Goal: Obtain resource: Download file/media

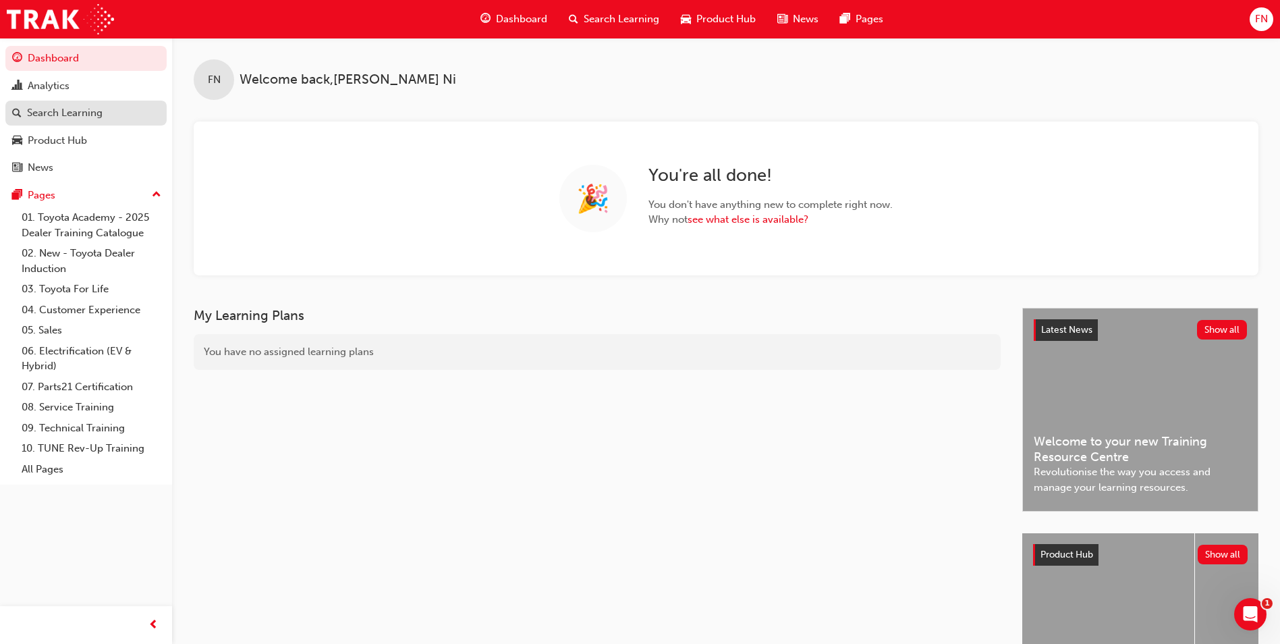
click at [85, 117] on div "Search Learning" at bounding box center [65, 113] width 76 height 16
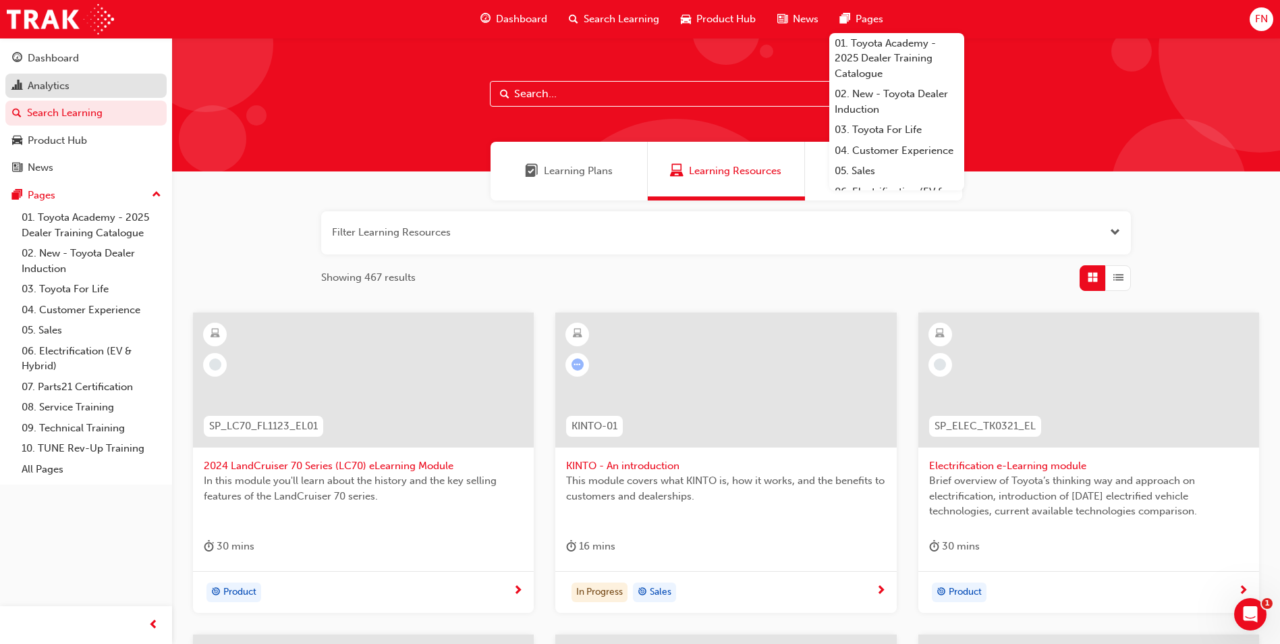
click at [54, 84] on div "Analytics" at bounding box center [49, 86] width 42 height 16
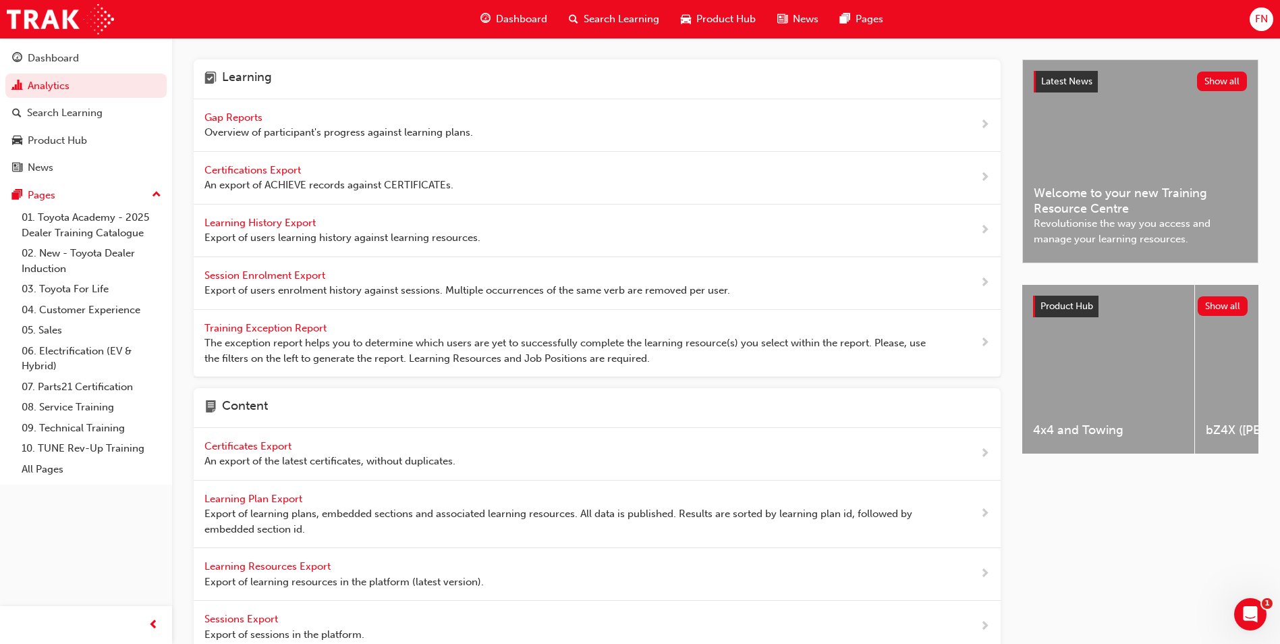
click at [972, 20] on div "Dashboard Search Learning Product Hub News Pages FN" at bounding box center [640, 19] width 1280 height 38
click at [256, 222] on span "Learning History Export" at bounding box center [261, 223] width 114 height 12
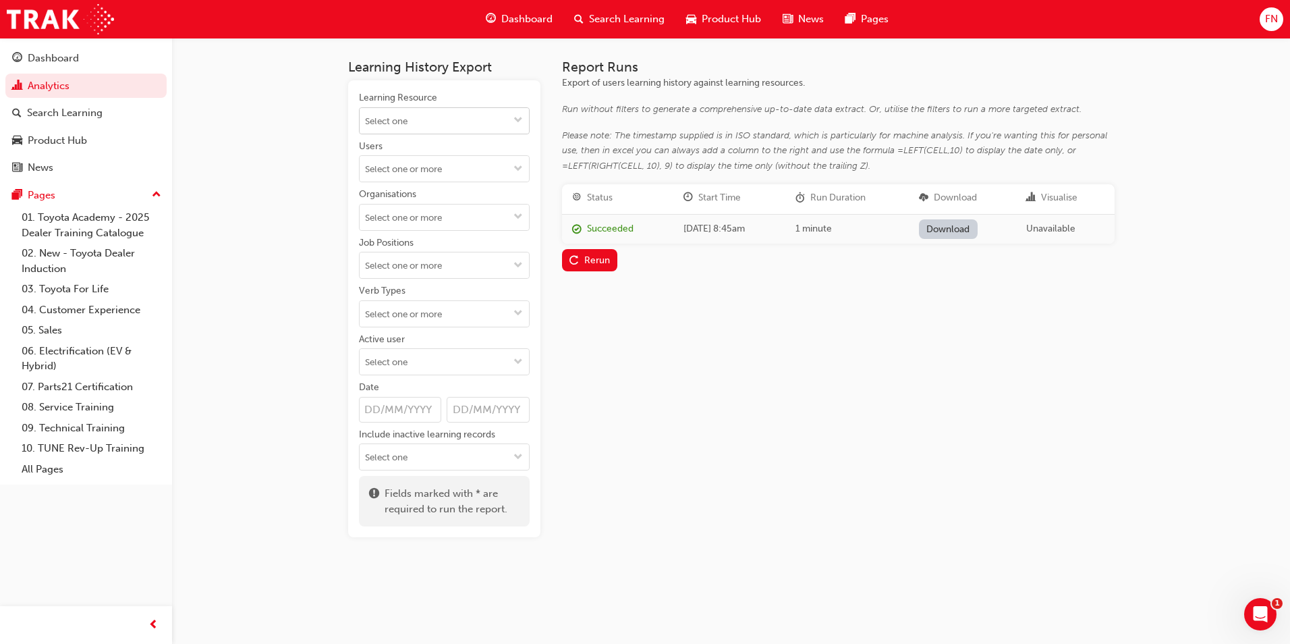
click at [395, 115] on input "Learning Resource" at bounding box center [444, 121] width 169 height 26
type input "tfliavc"
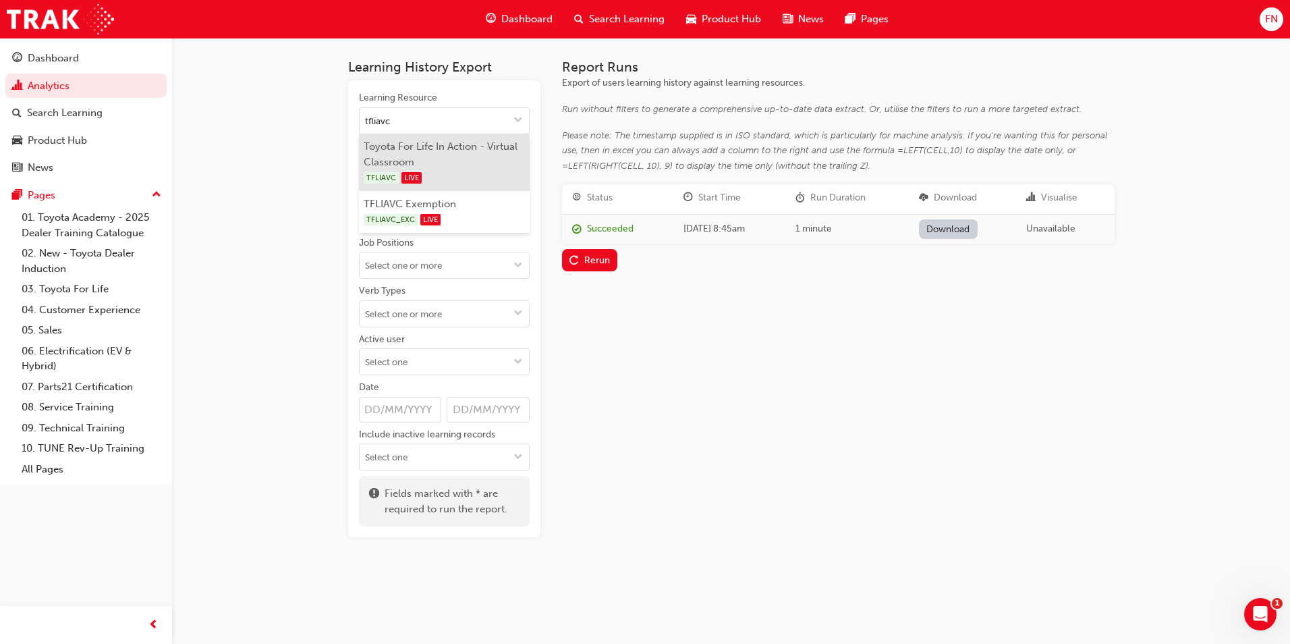
click at [469, 161] on li "Toyota For Life In Action - Virtual Classroom TFLIAVC LIVE" at bounding box center [444, 162] width 171 height 57
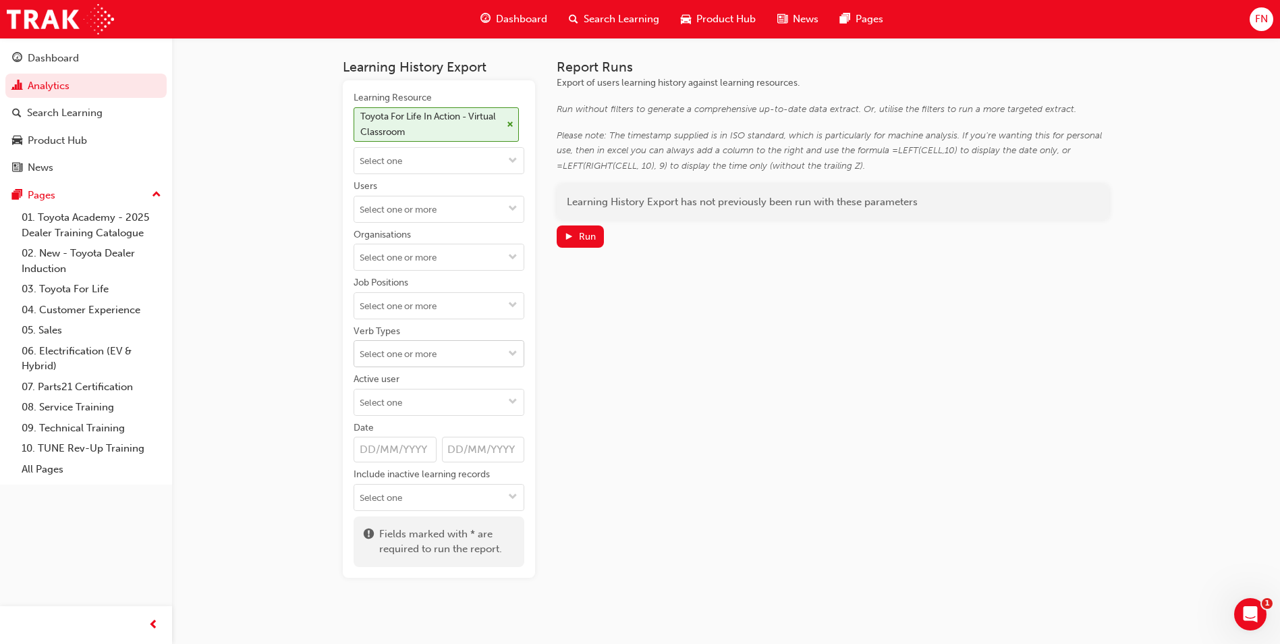
click at [404, 353] on input "Verb Types" at bounding box center [438, 354] width 169 height 26
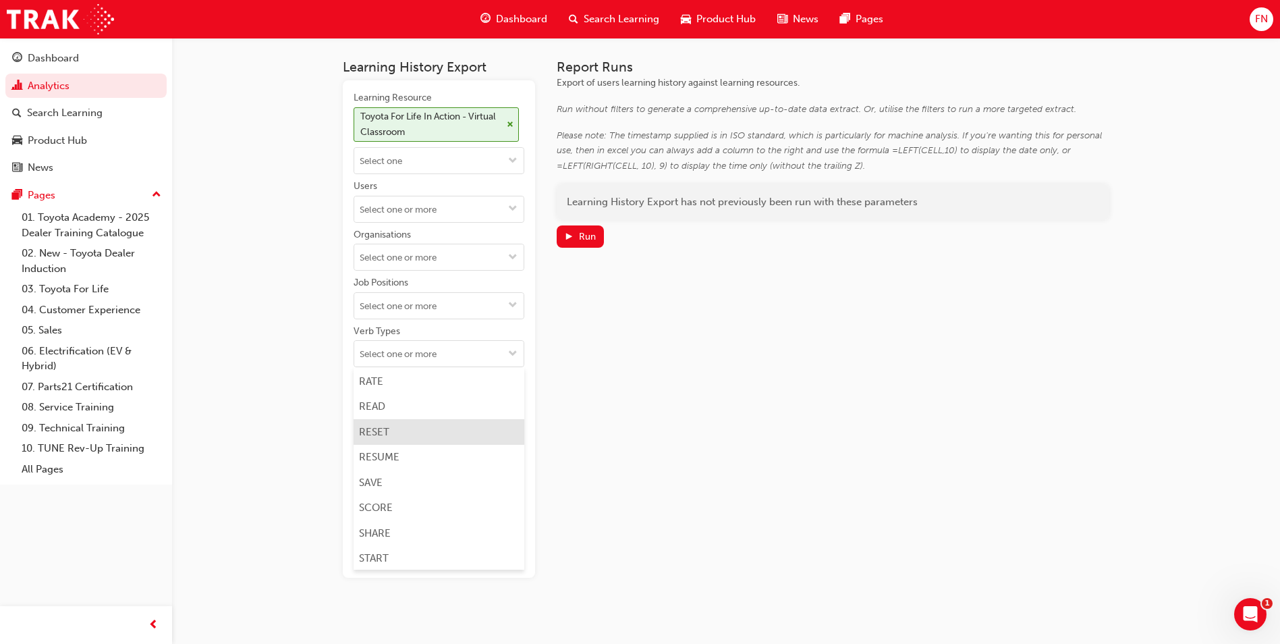
scroll to position [810, 0]
click at [627, 378] on div "Report Runs Export of users learning history against learning resources. Run wi…" at bounding box center [833, 318] width 553 height 518
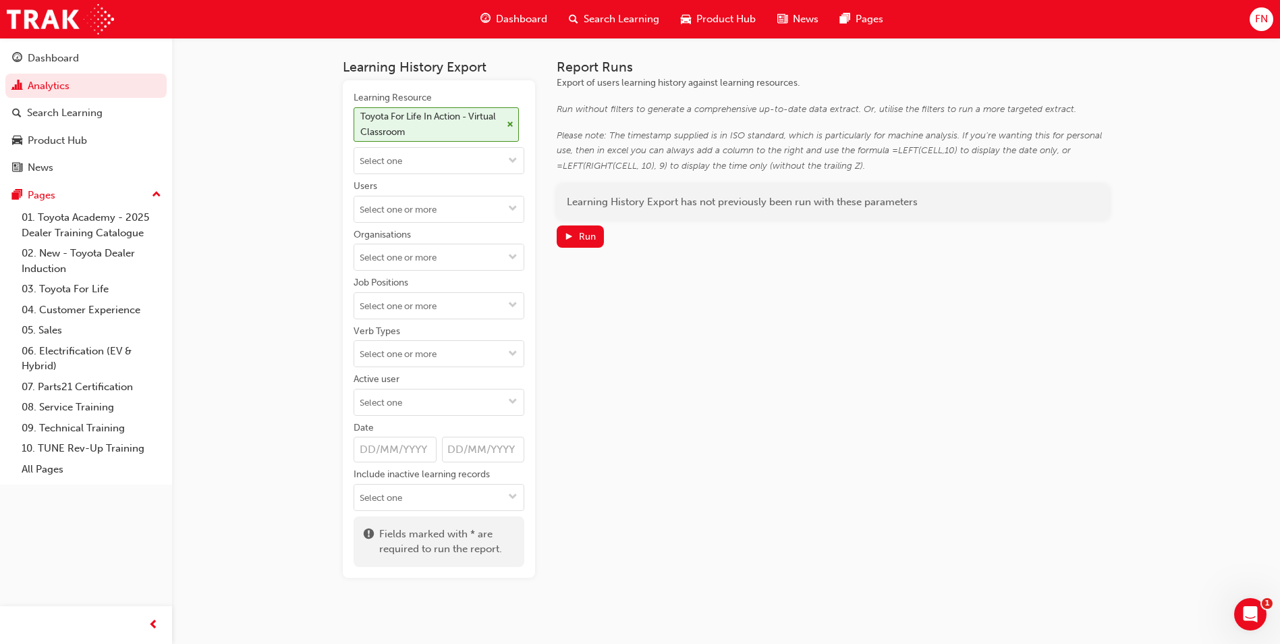
scroll to position [0, 0]
click at [588, 233] on div "Run" at bounding box center [587, 236] width 17 height 11
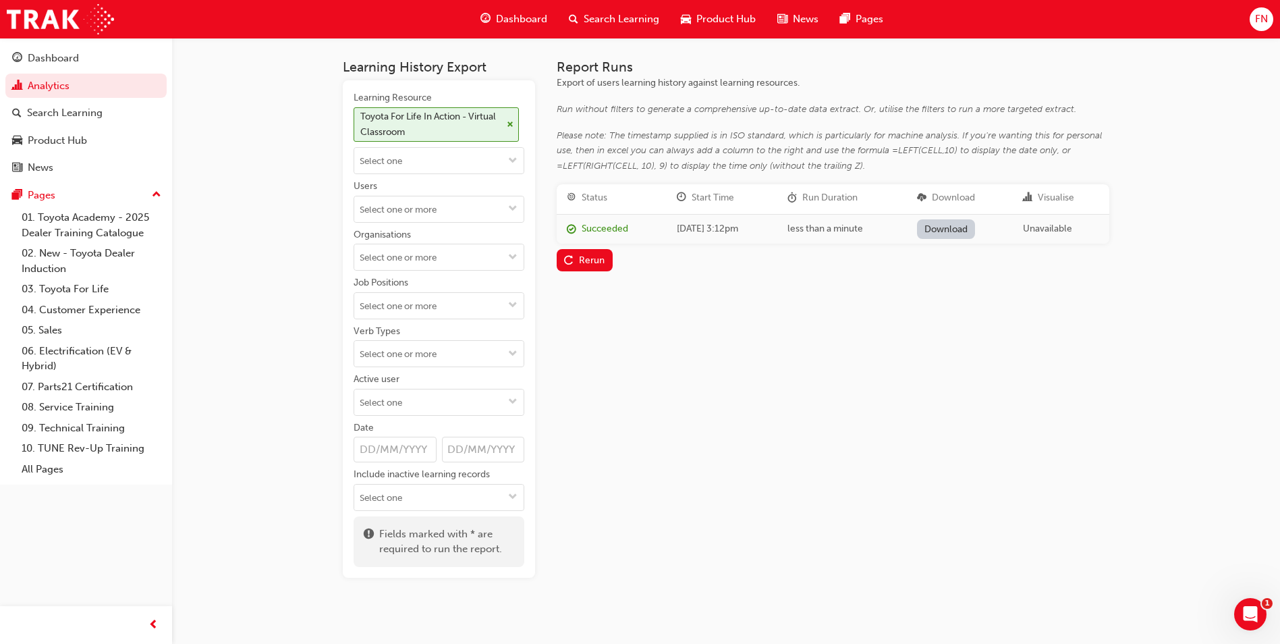
click at [970, 230] on link "Download" at bounding box center [946, 229] width 59 height 20
click at [513, 122] on div "Toyota For Life In Action - Virtual Classroom" at bounding box center [436, 124] width 165 height 35
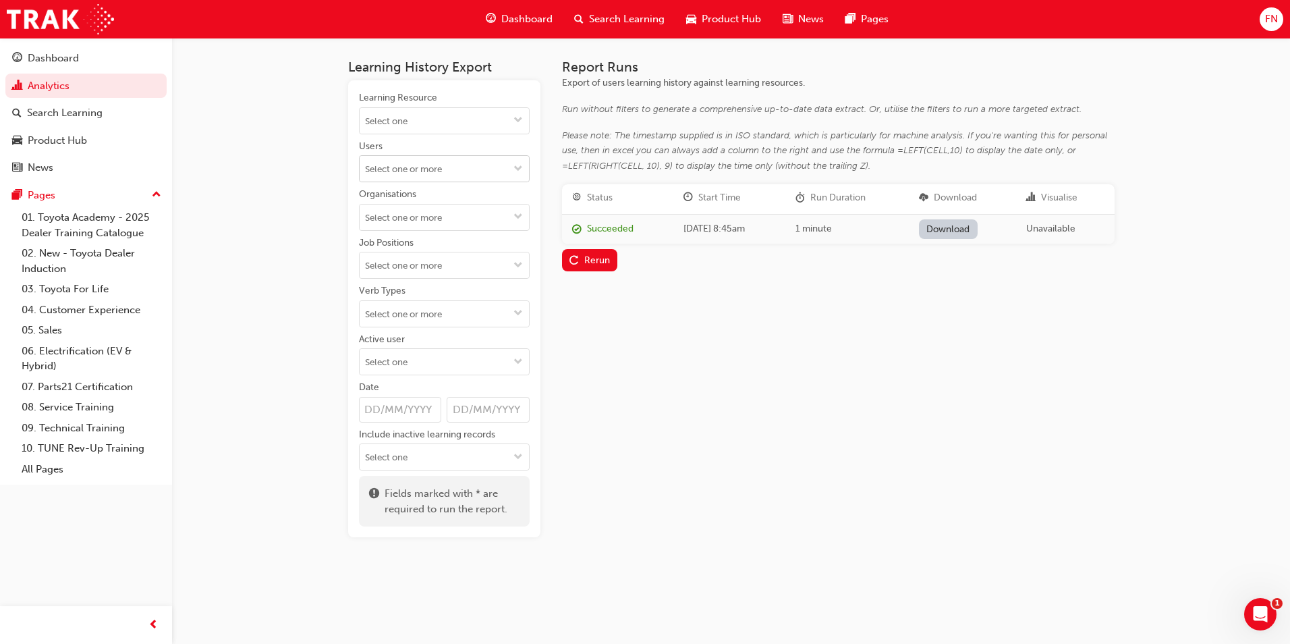
click at [389, 167] on input "Users" at bounding box center [444, 169] width 169 height 26
type input "k"
click at [84, 110] on div "Search Learning" at bounding box center [65, 113] width 76 height 16
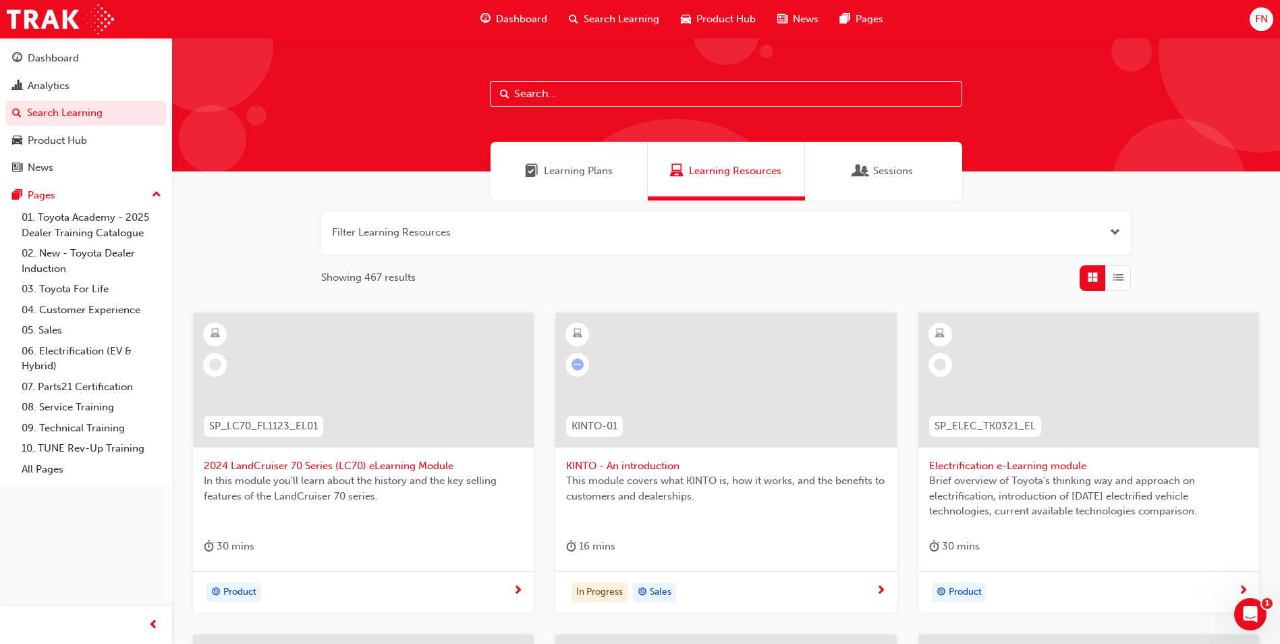
click at [584, 94] on input "text" at bounding box center [726, 94] width 472 height 26
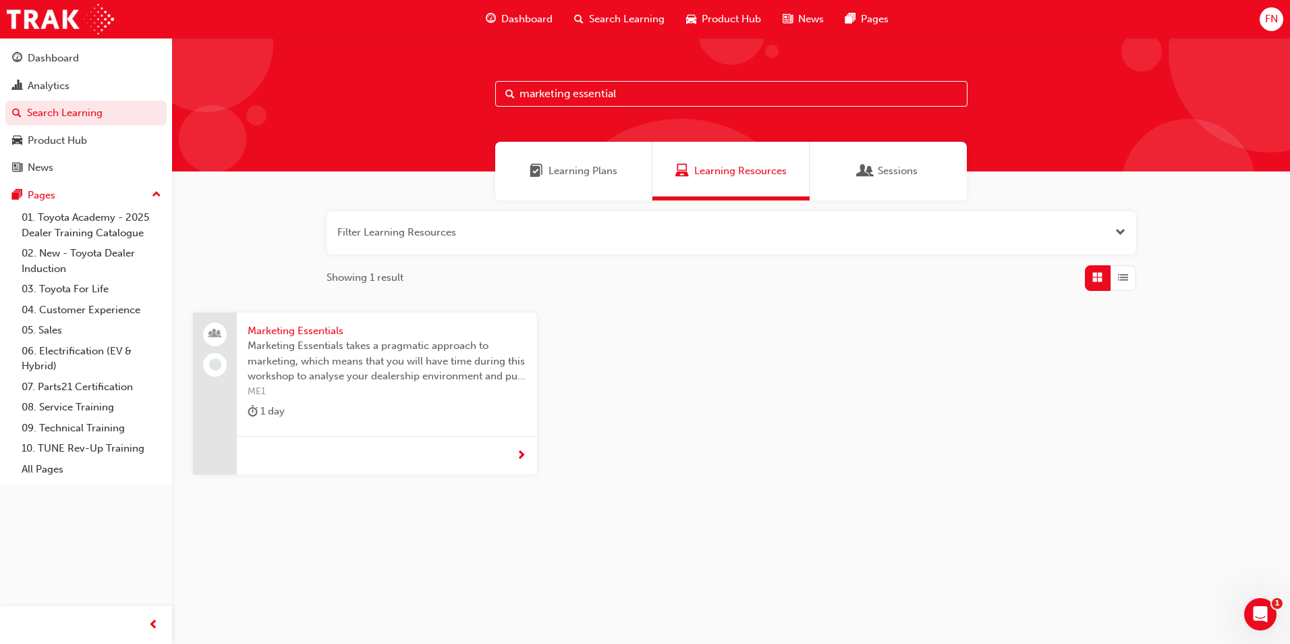
drag, startPoint x: 650, startPoint y: 95, endPoint x: 507, endPoint y: 96, distance: 142.4
click at [507, 96] on div "marketing essential" at bounding box center [731, 94] width 472 height 26
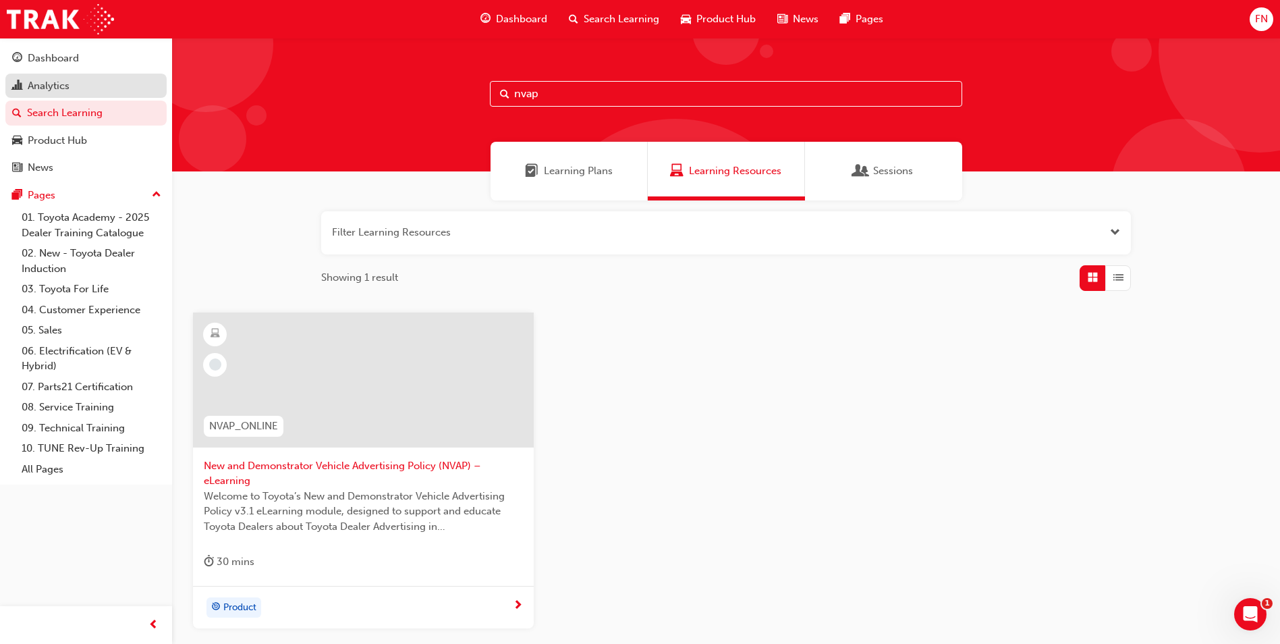
type input "nvap"
click at [48, 80] on div "Analytics" at bounding box center [49, 86] width 42 height 16
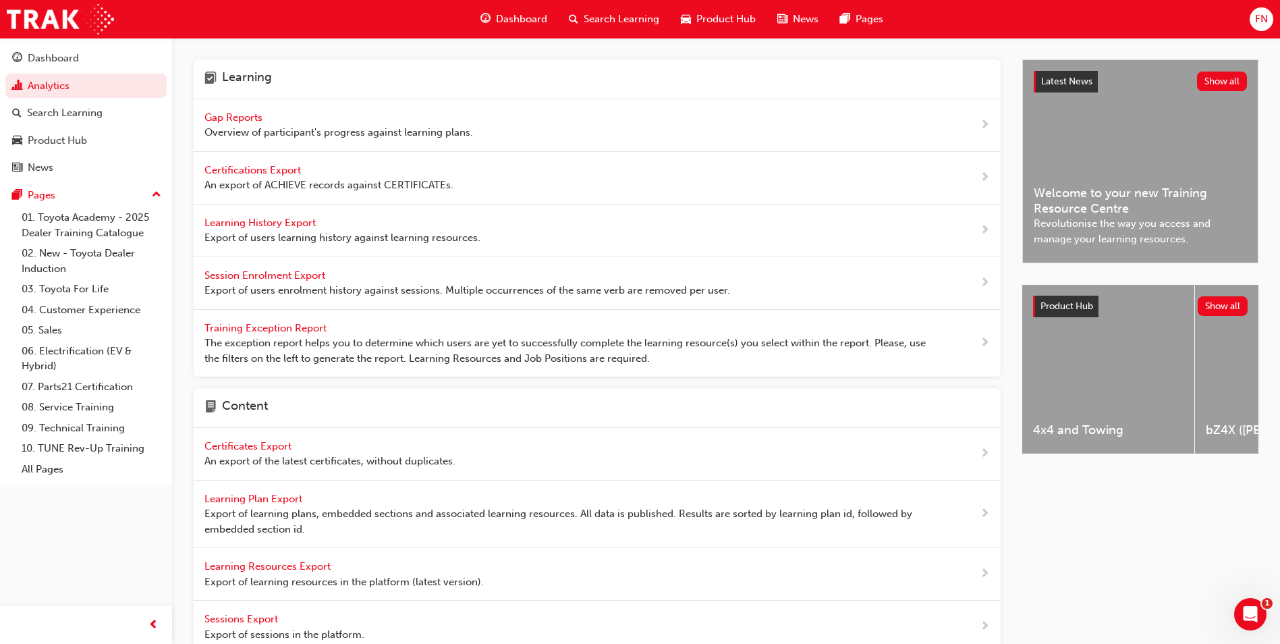
click at [236, 221] on span "Learning History Export" at bounding box center [261, 223] width 114 height 12
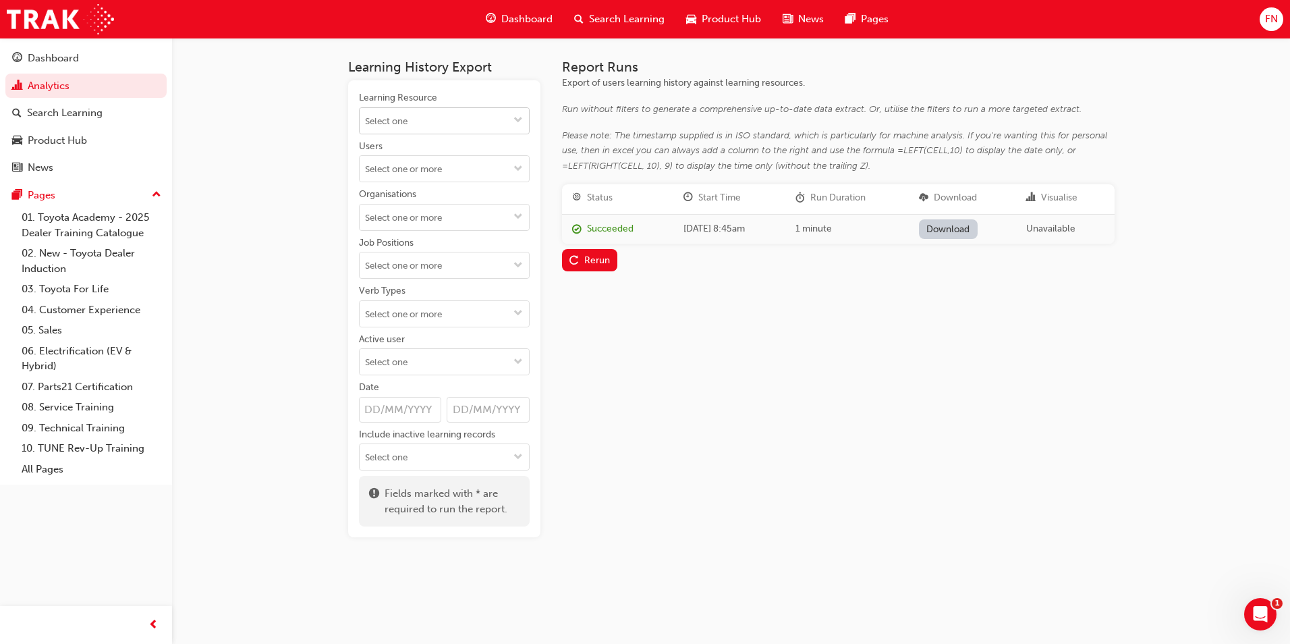
click at [396, 120] on input "Learning Resource" at bounding box center [444, 121] width 169 height 26
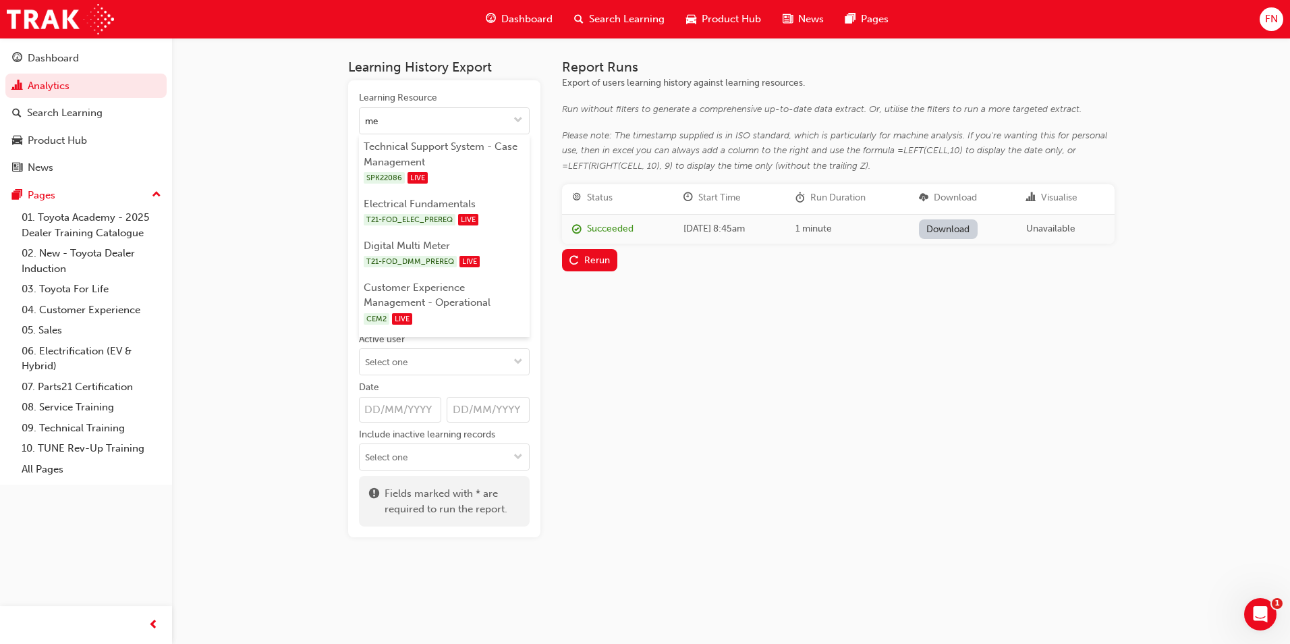
type input "me1"
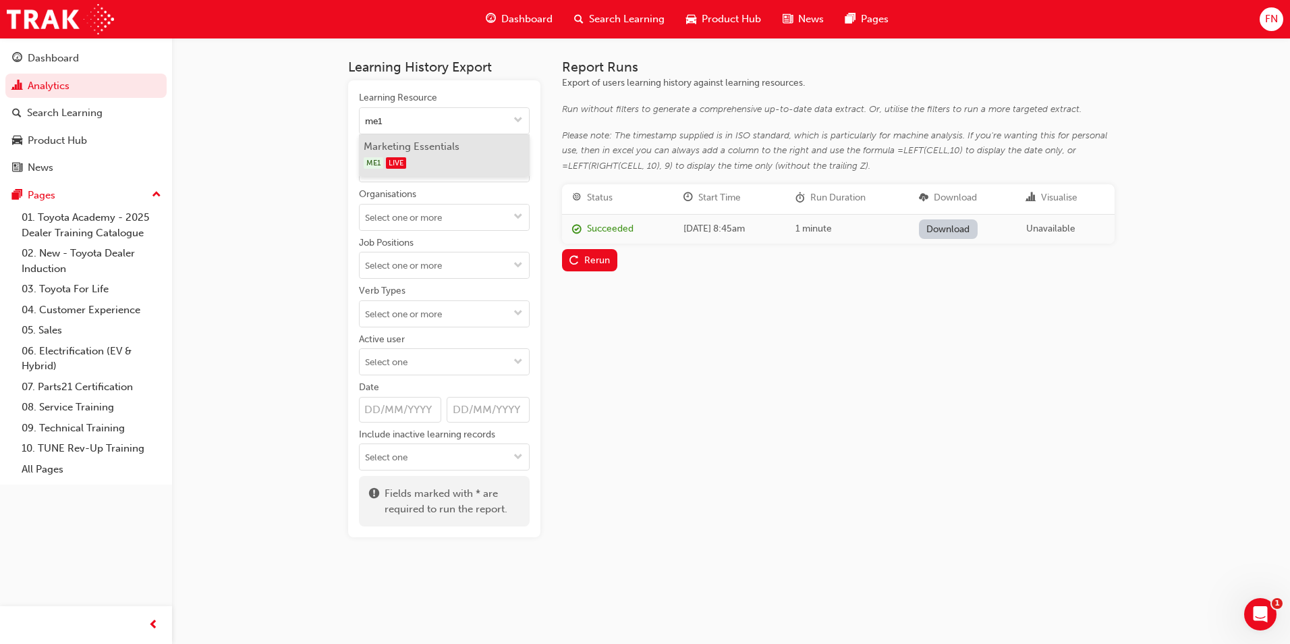
click at [437, 143] on li "Marketing Essentials ME1 LIVE" at bounding box center [444, 155] width 171 height 42
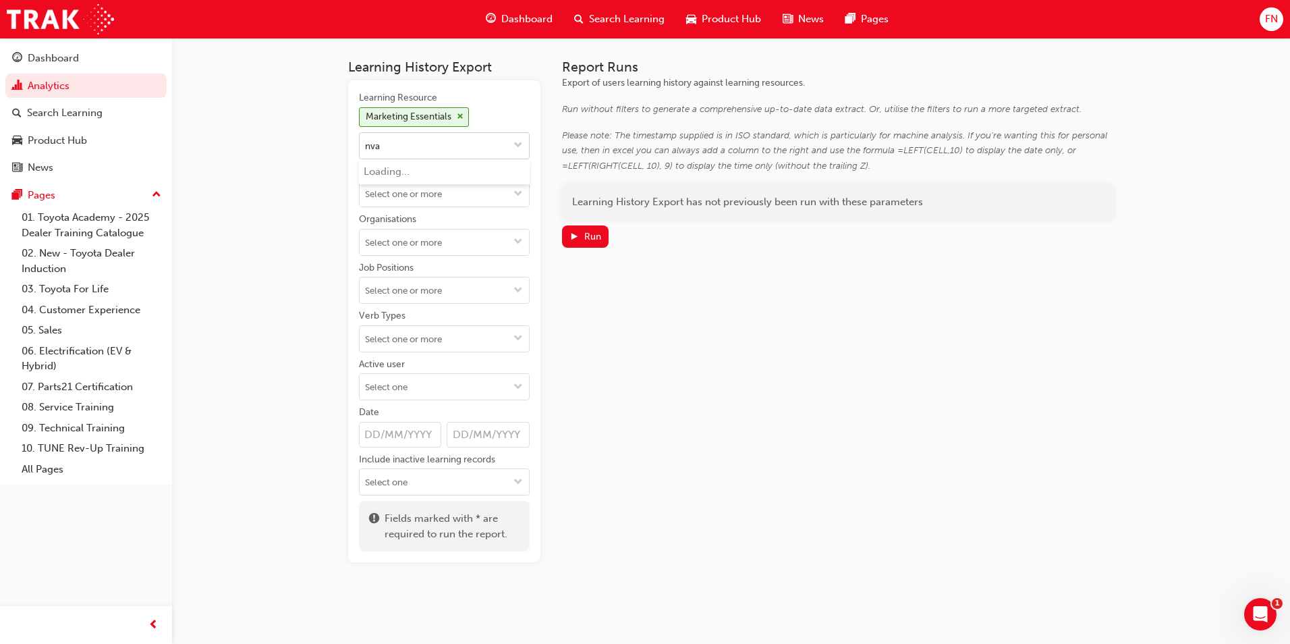
type input "nvap"
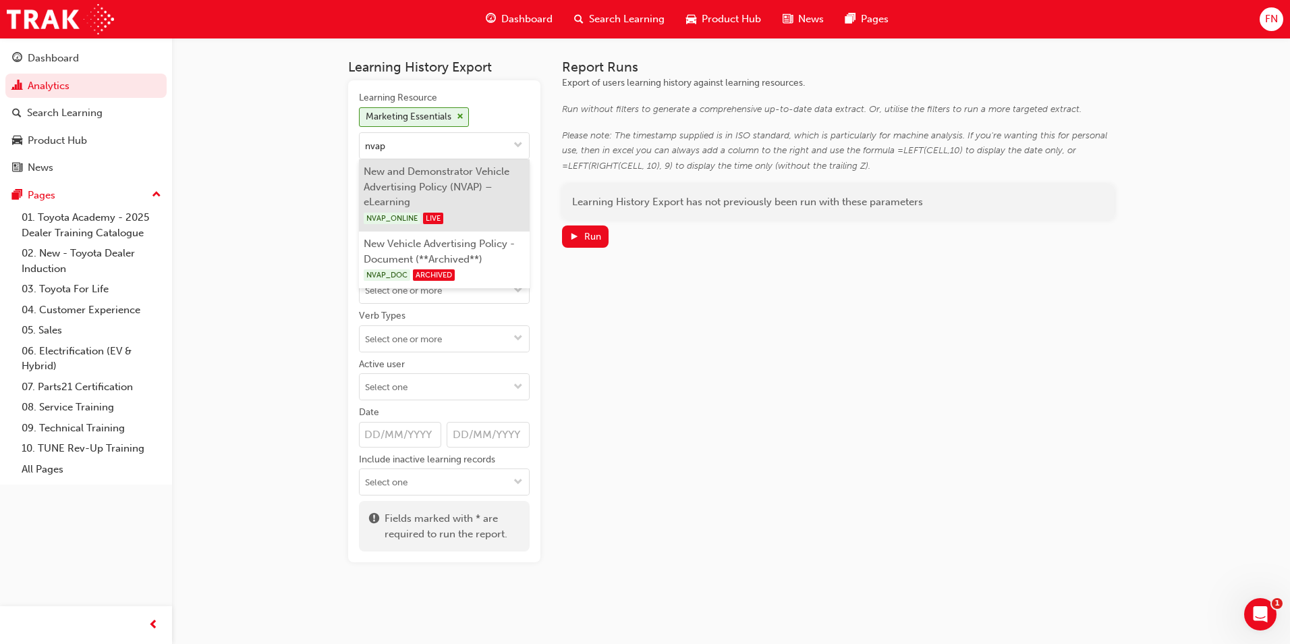
click at [434, 185] on li "New and Demonstrator Vehicle Advertising Policy (NVAP) – eLearning NVAP_ONLINE …" at bounding box center [444, 195] width 171 height 72
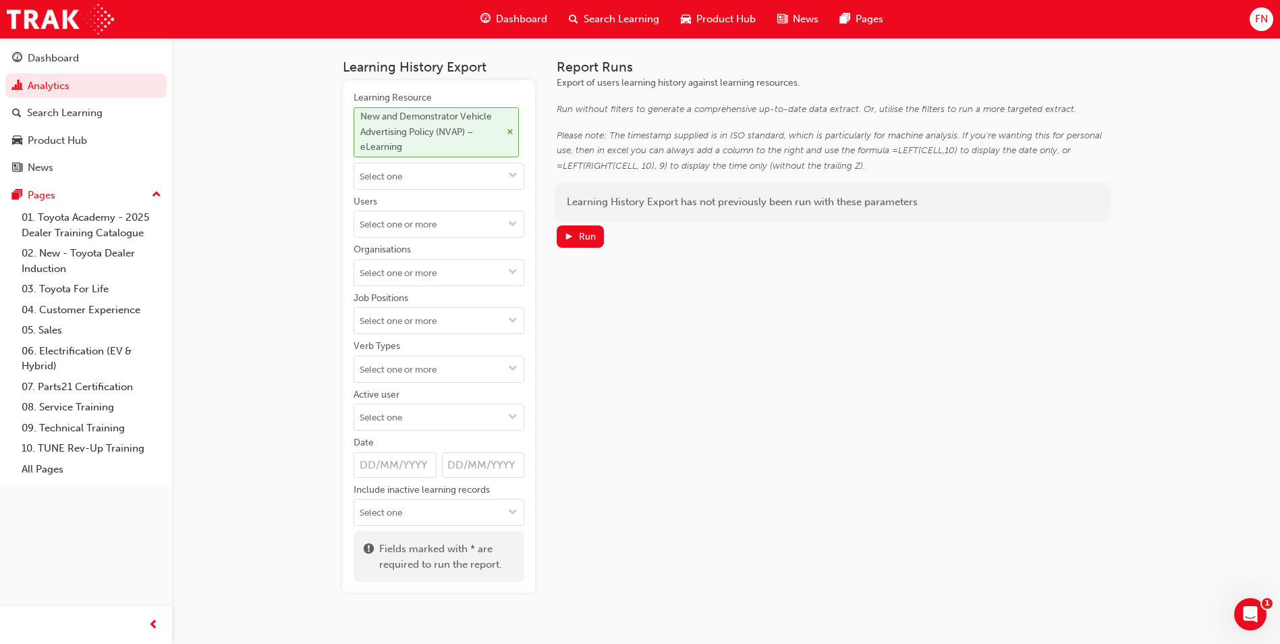
click at [507, 132] on span "cross-icon" at bounding box center [510, 132] width 7 height 8
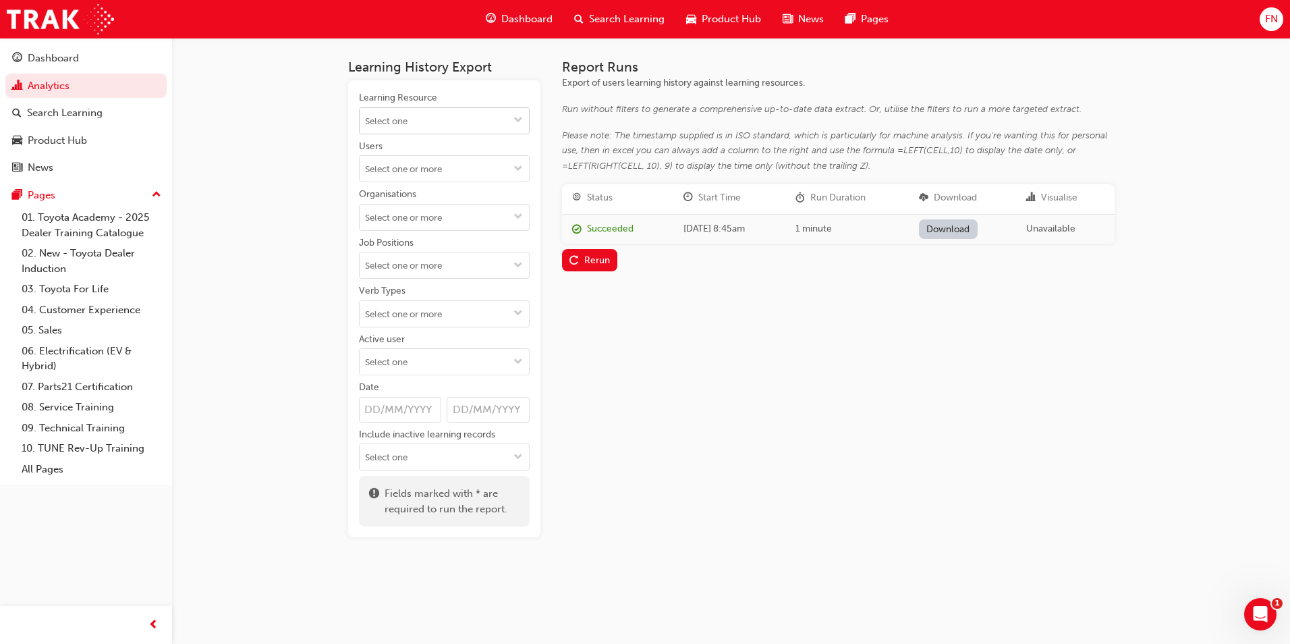
click at [399, 123] on input "Learning Resource" at bounding box center [444, 121] width 169 height 26
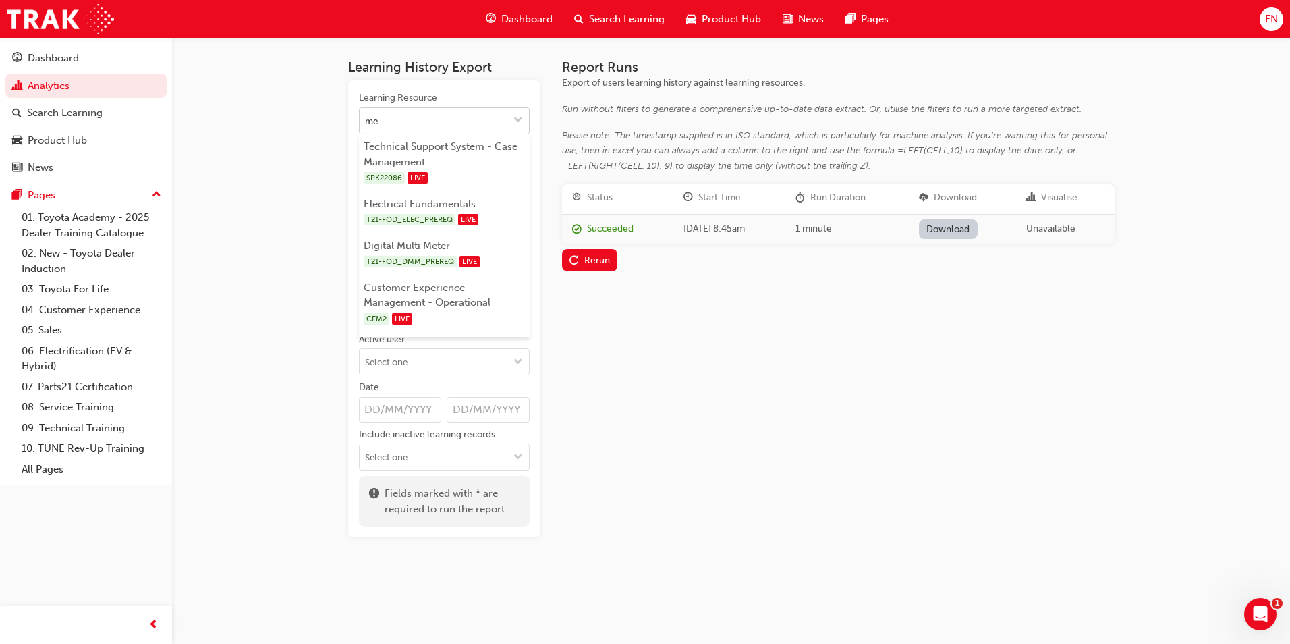
type input "me1"
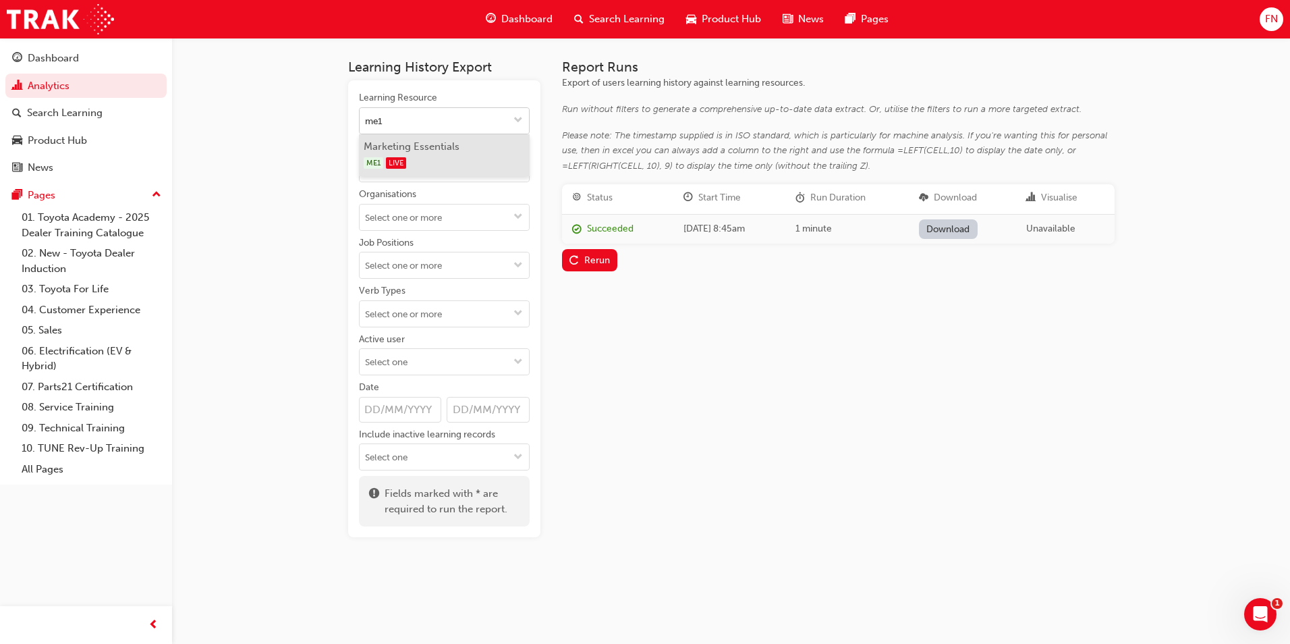
click at [418, 157] on div "ME1 LIVE" at bounding box center [444, 163] width 161 height 17
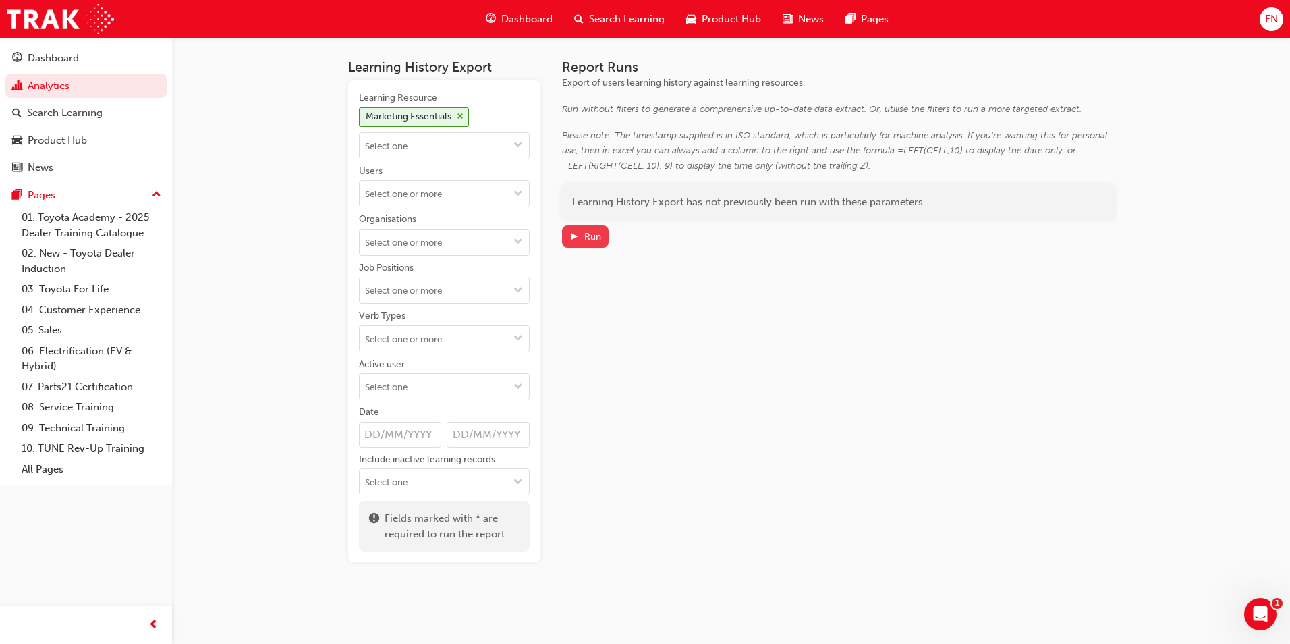
click at [584, 233] on div "Run" at bounding box center [592, 236] width 17 height 11
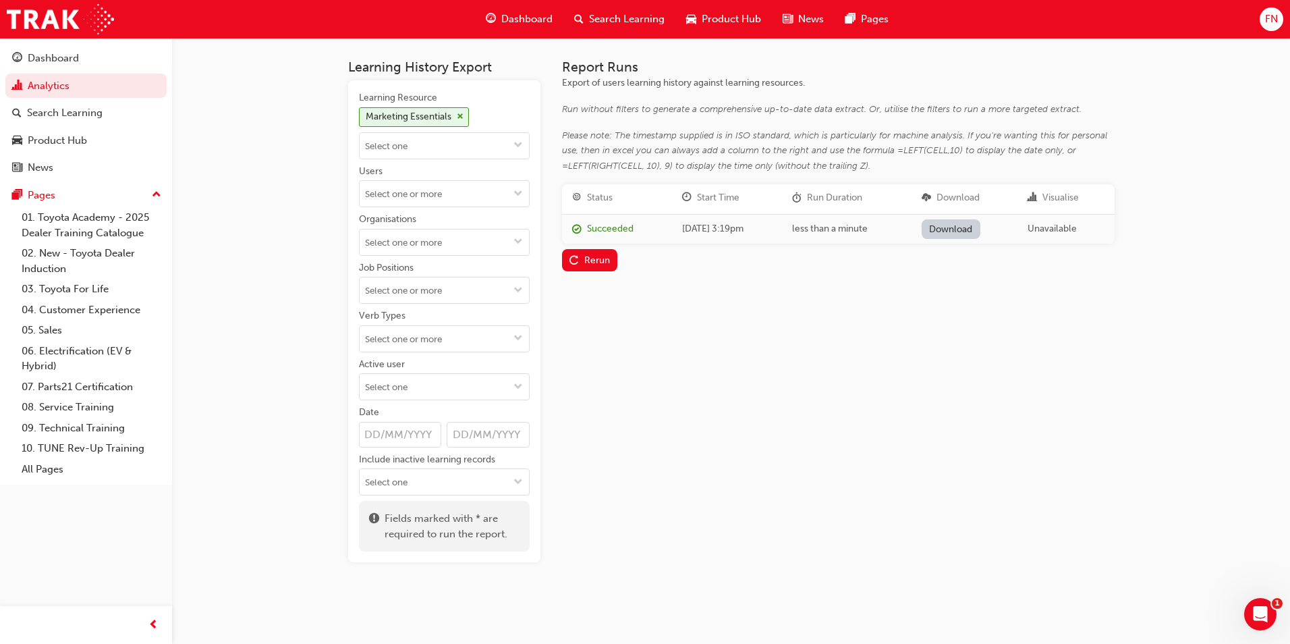
click at [973, 234] on link "Download" at bounding box center [951, 229] width 59 height 20
click at [461, 119] on span "cross-icon" at bounding box center [460, 117] width 7 height 8
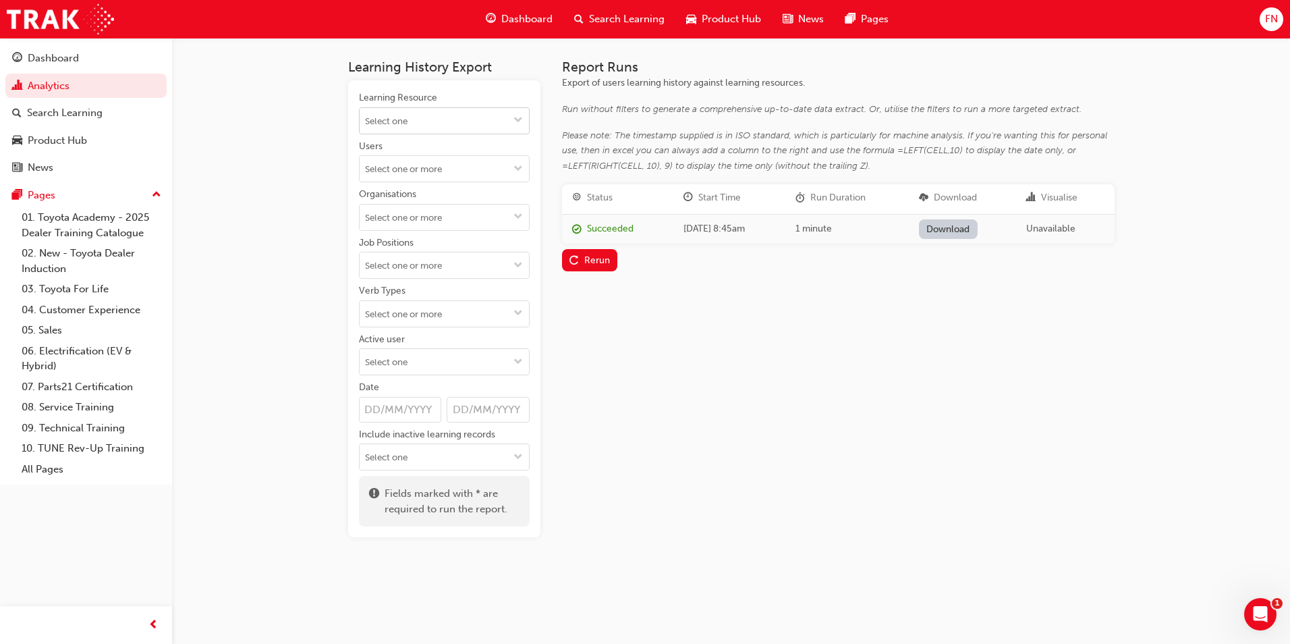
click at [394, 123] on input "Learning Resource" at bounding box center [444, 121] width 169 height 26
type input "nvap"
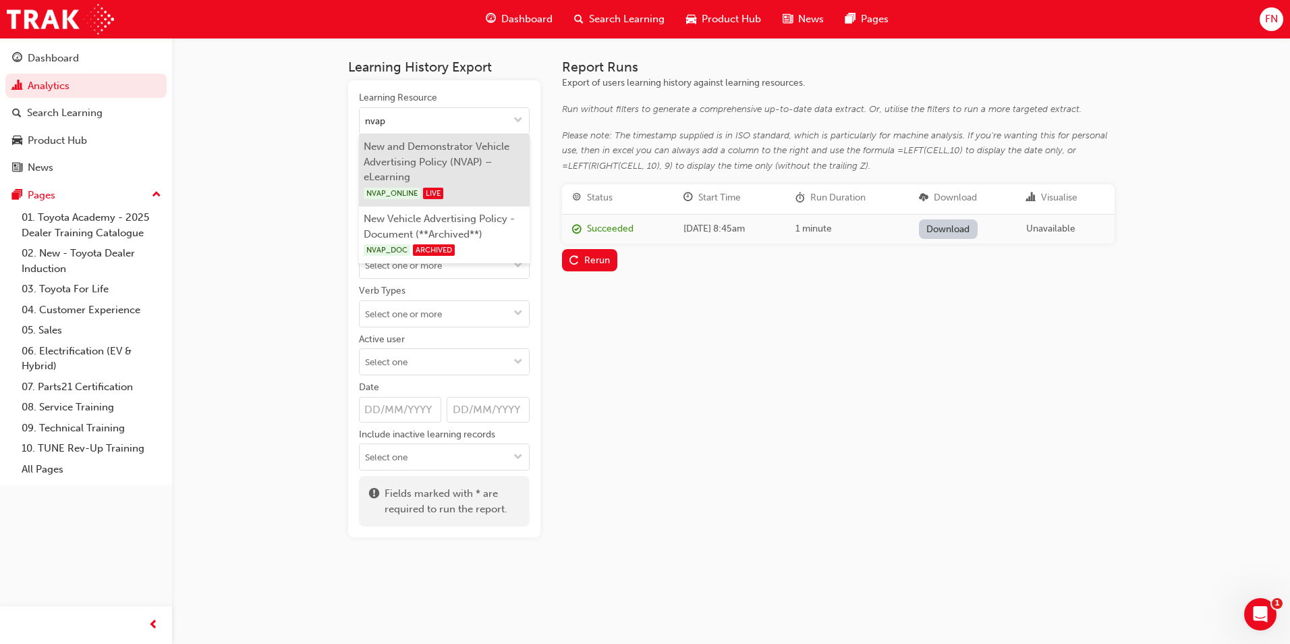
click at [439, 158] on li "New and Demonstrator Vehicle Advertising Policy (NVAP) – eLearning NVAP_ONLINE …" at bounding box center [444, 170] width 171 height 72
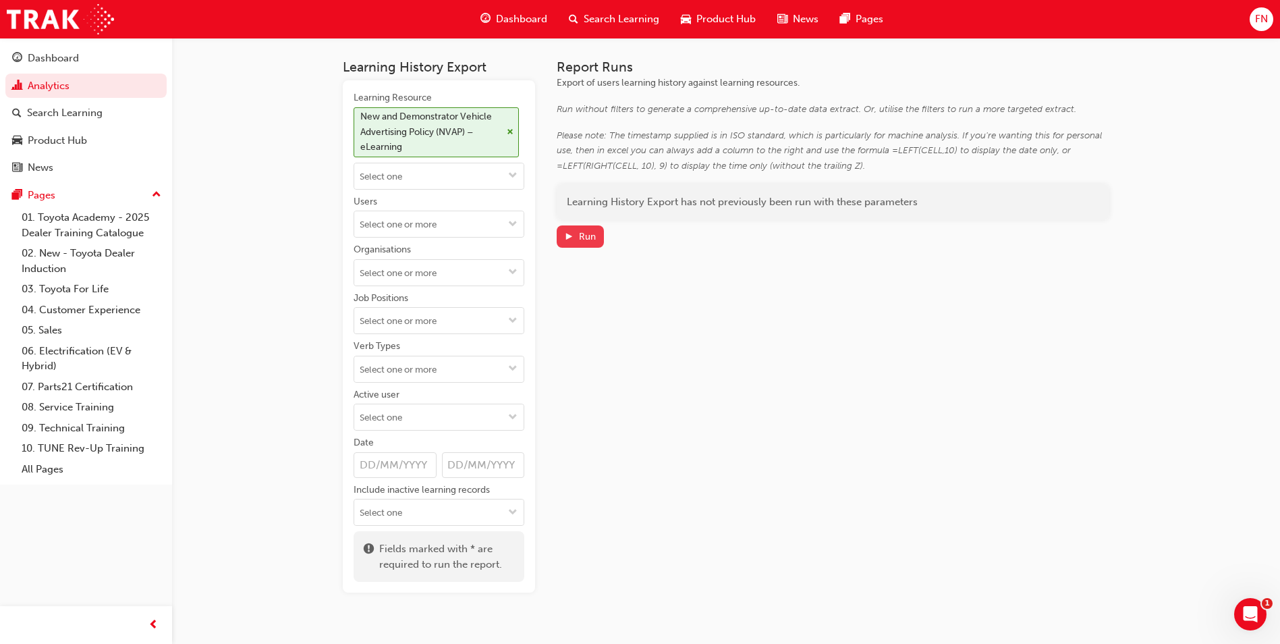
click at [586, 246] on button "Run" at bounding box center [580, 236] width 47 height 22
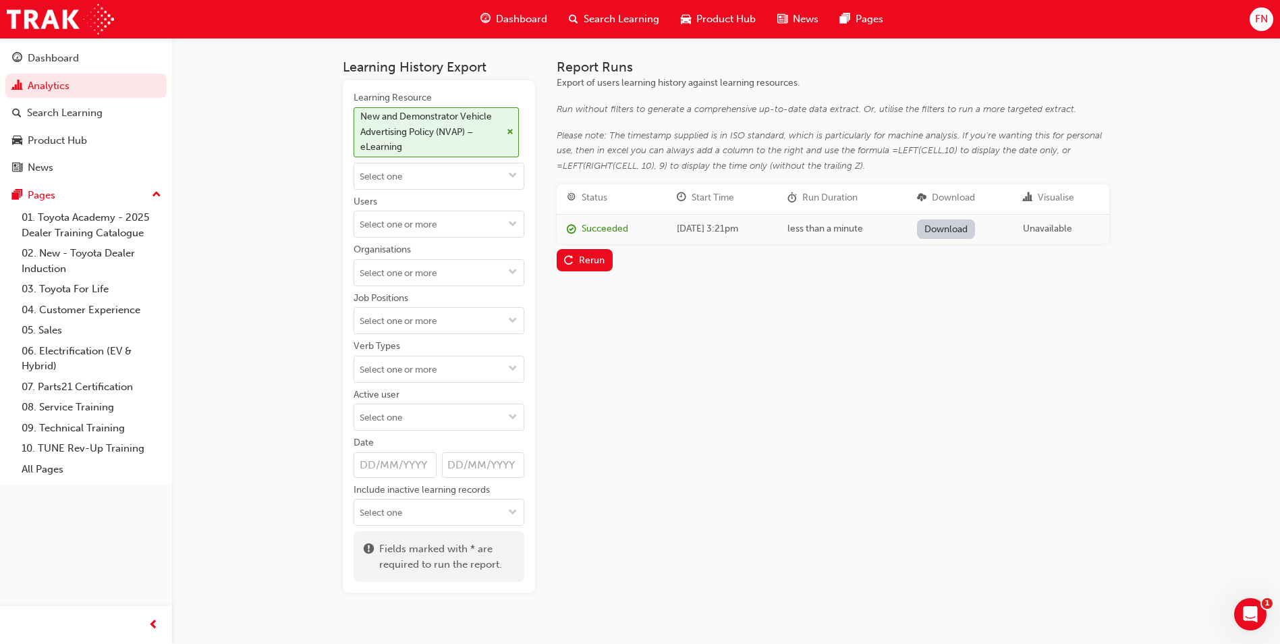
click at [968, 227] on link "Download" at bounding box center [946, 229] width 59 height 20
click at [972, 219] on link "Download" at bounding box center [946, 229] width 59 height 20
click at [955, 392] on div "Report Runs Export of users learning history against learning resources. Run wi…" at bounding box center [833, 325] width 553 height 533
click at [83, 115] on div "Search Learning" at bounding box center [65, 113] width 76 height 16
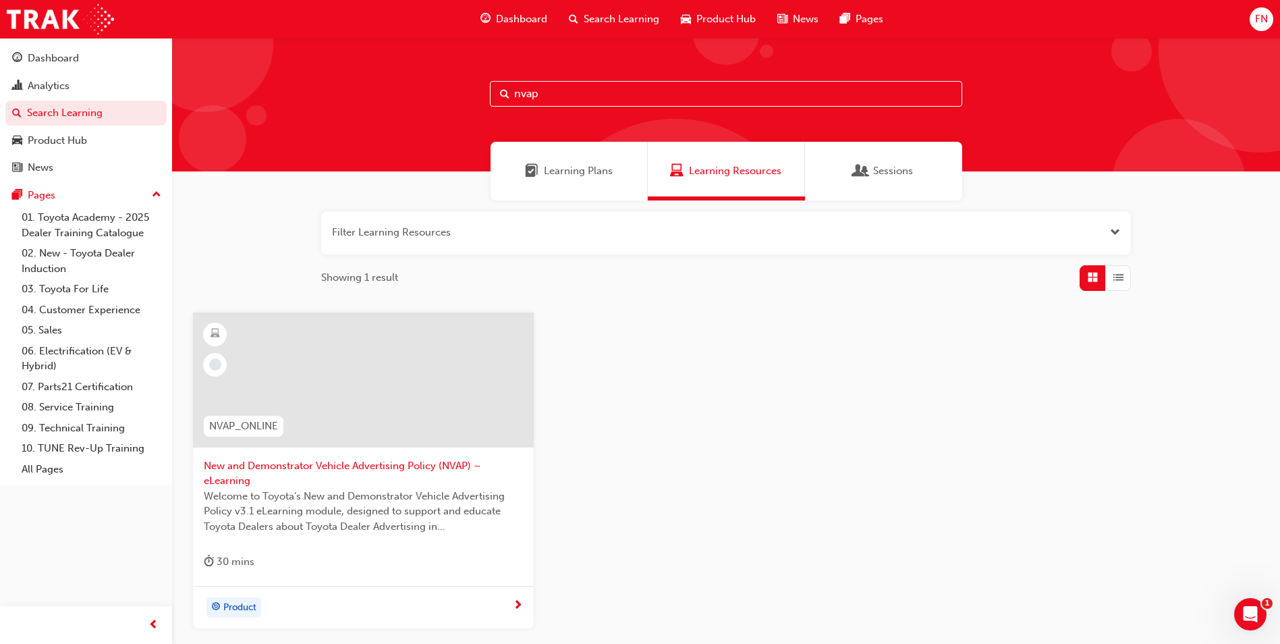
drag, startPoint x: 582, startPoint y: 97, endPoint x: 463, endPoint y: 89, distance: 119.0
click at [463, 89] on div "nvap" at bounding box center [726, 105] width 1108 height 134
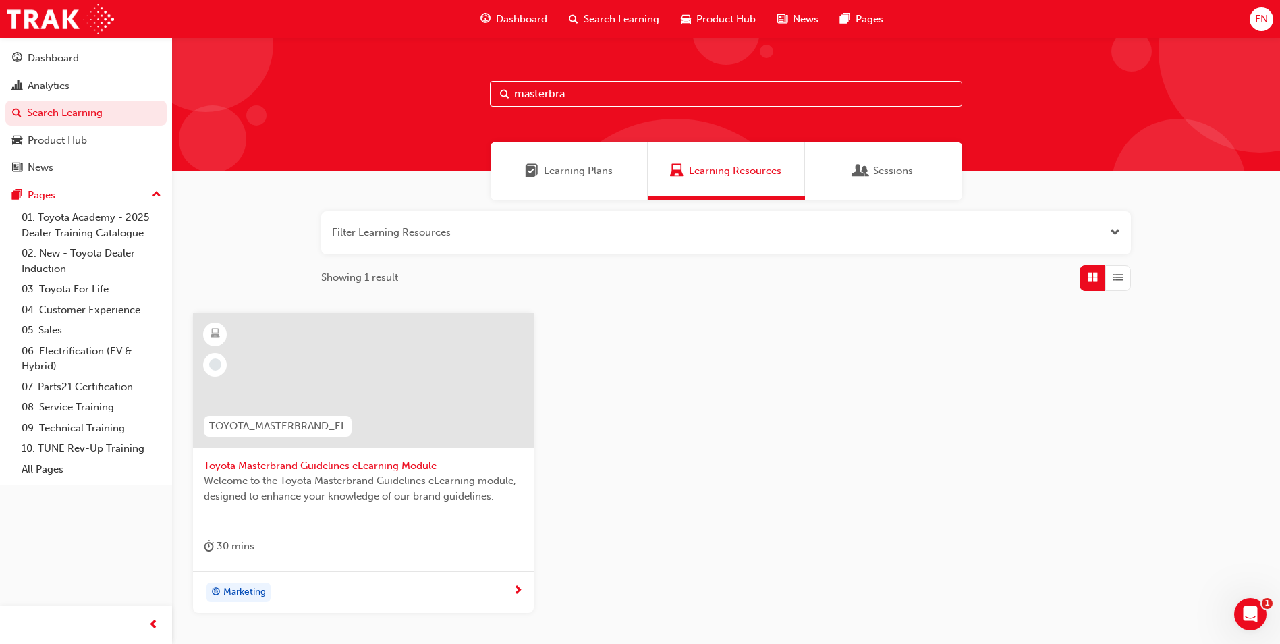
type input "masterbra"
click at [215, 426] on span "TOYOTA_MASTERBRAND_EL" at bounding box center [277, 426] width 137 height 16
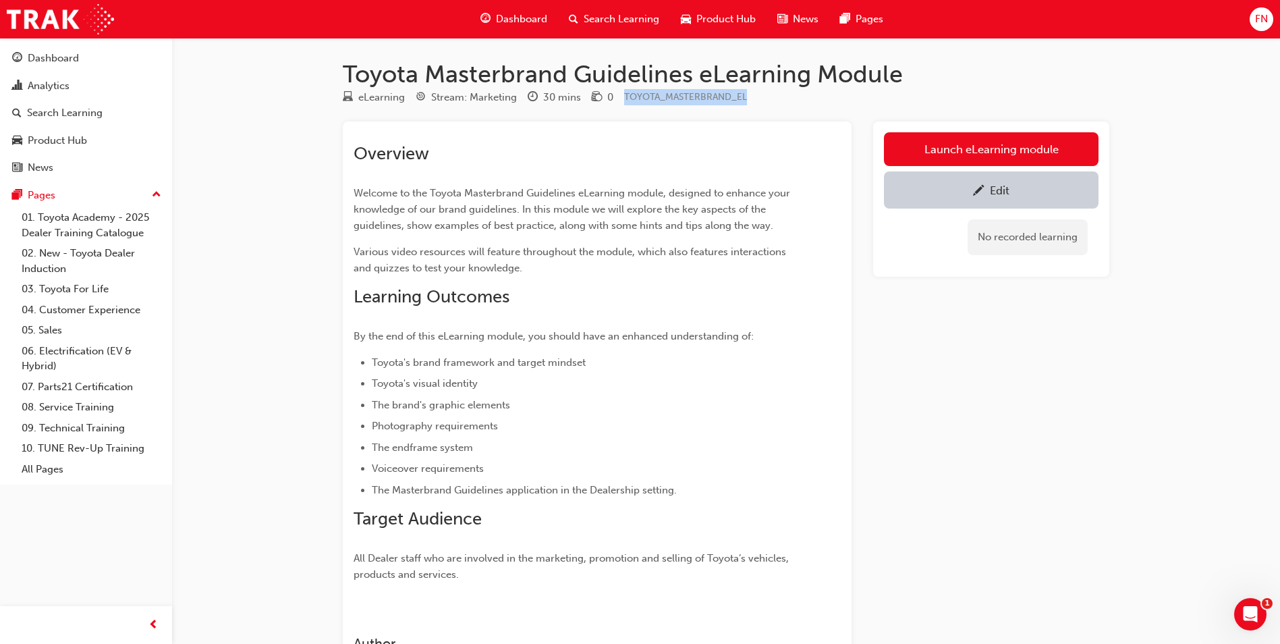
drag, startPoint x: 623, startPoint y: 94, endPoint x: 746, endPoint y: 98, distance: 123.5
click at [746, 98] on div "eLearning Stream: Marketing 30 mins 0 TOYOTA_MASTERBRAND_EL" at bounding box center [726, 100] width 766 height 22
copy span "TOYOTA_MASTERBRAND_EL"
click at [52, 84] on div "Analytics" at bounding box center [49, 86] width 42 height 16
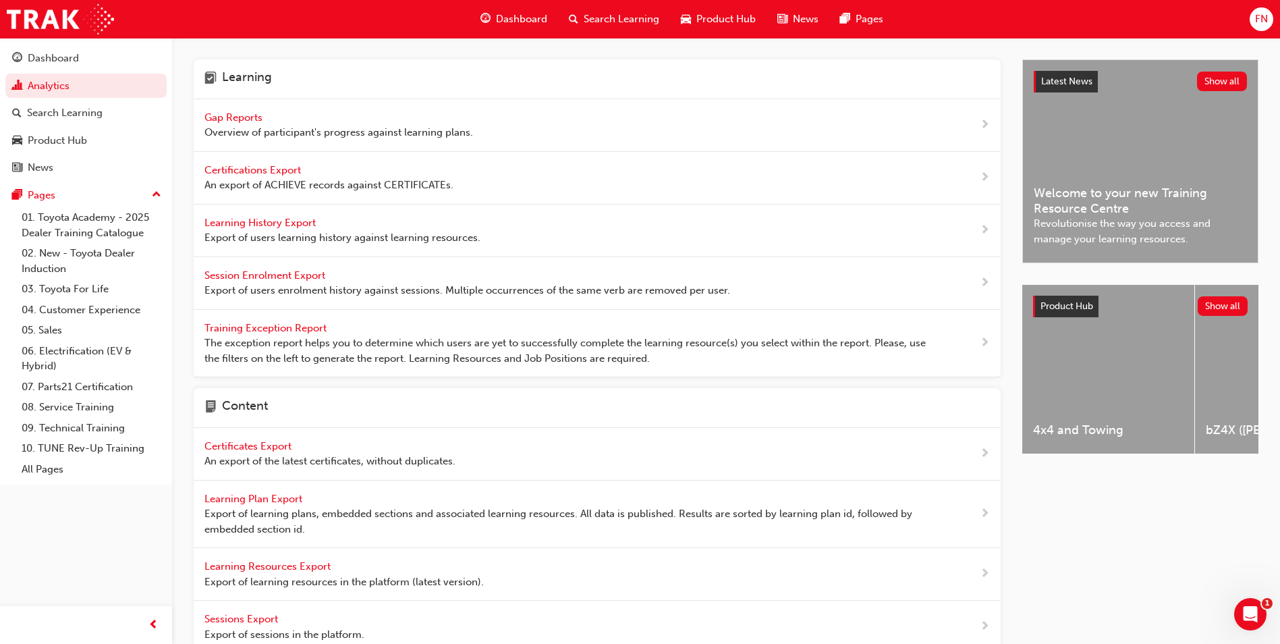
click at [256, 223] on span "Learning History Export" at bounding box center [261, 223] width 114 height 12
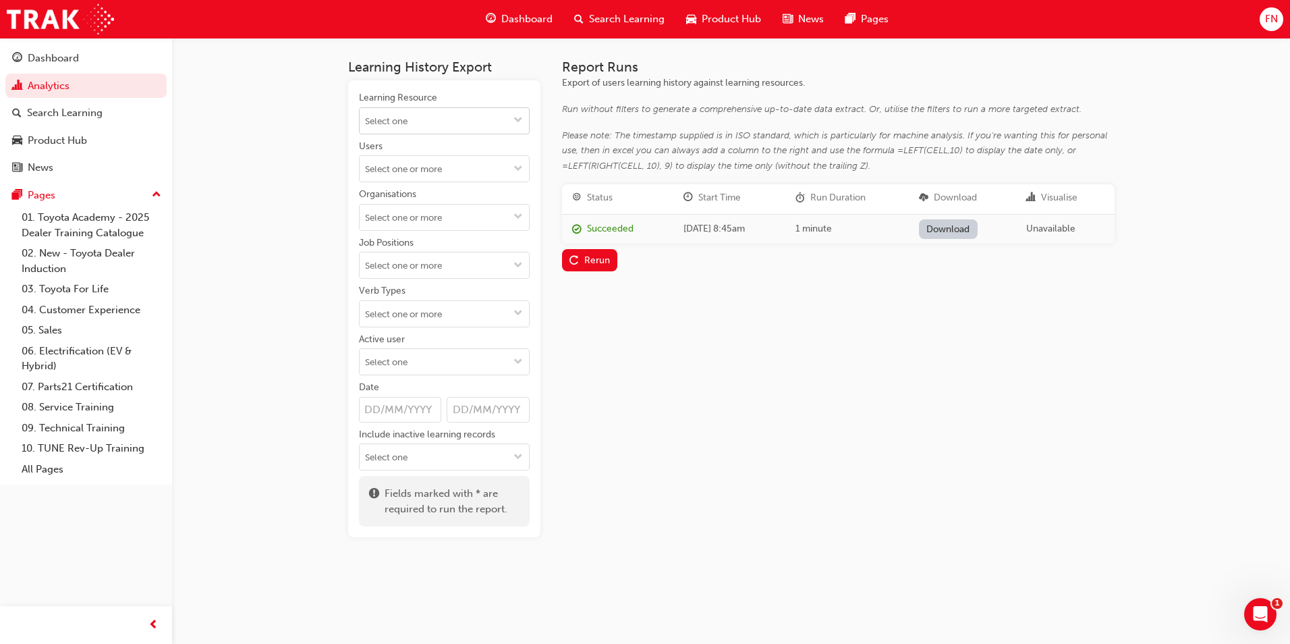
click at [404, 121] on input "Learning Resource" at bounding box center [444, 121] width 169 height 26
paste input "TOYOTA_MASTERBRAND_EL"
type input "TOYOTA_MASTERBRAND_EL"
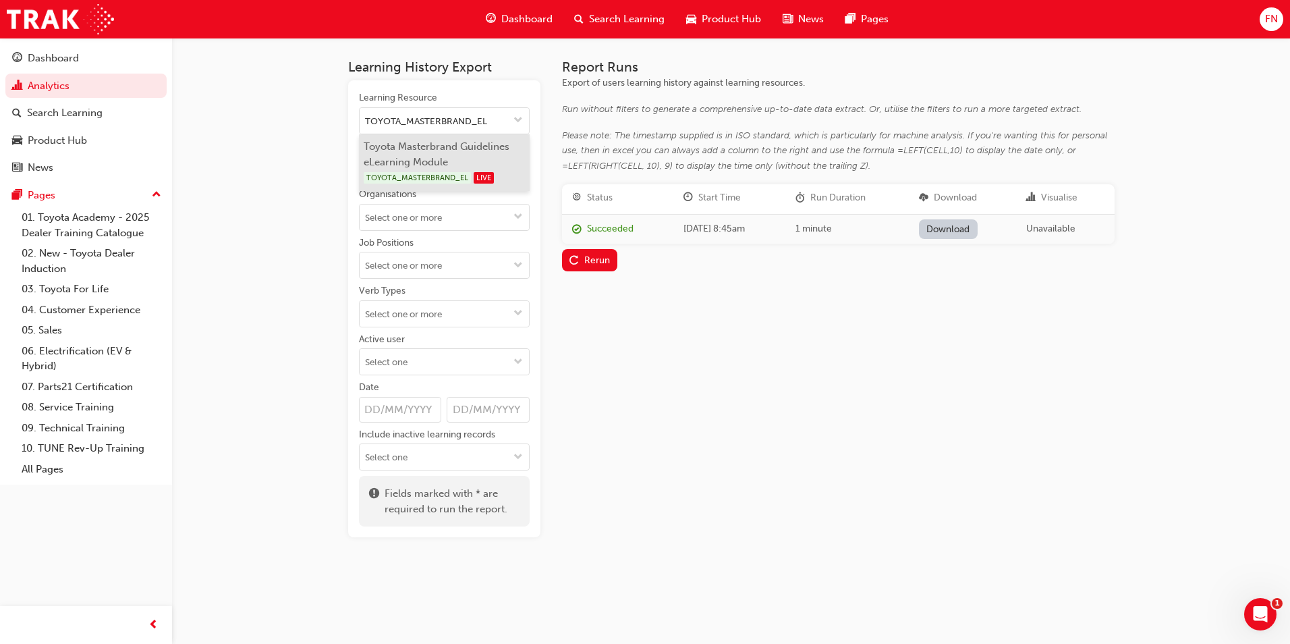
click at [466, 152] on li "Toyota Masterbrand Guidelines eLearning Module TOYOTA_MASTERBRAND_EL LIVE" at bounding box center [444, 162] width 171 height 57
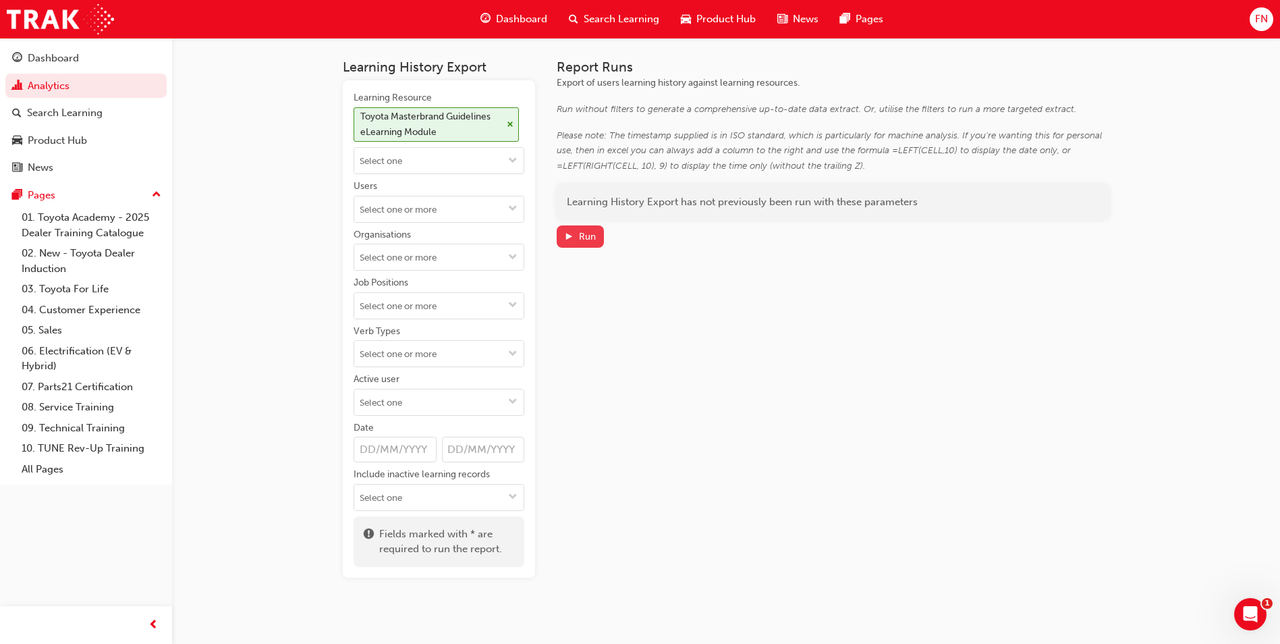
drag, startPoint x: 586, startPoint y: 239, endPoint x: 594, endPoint y: 238, distance: 8.9
click at [586, 238] on div "Run" at bounding box center [587, 236] width 17 height 11
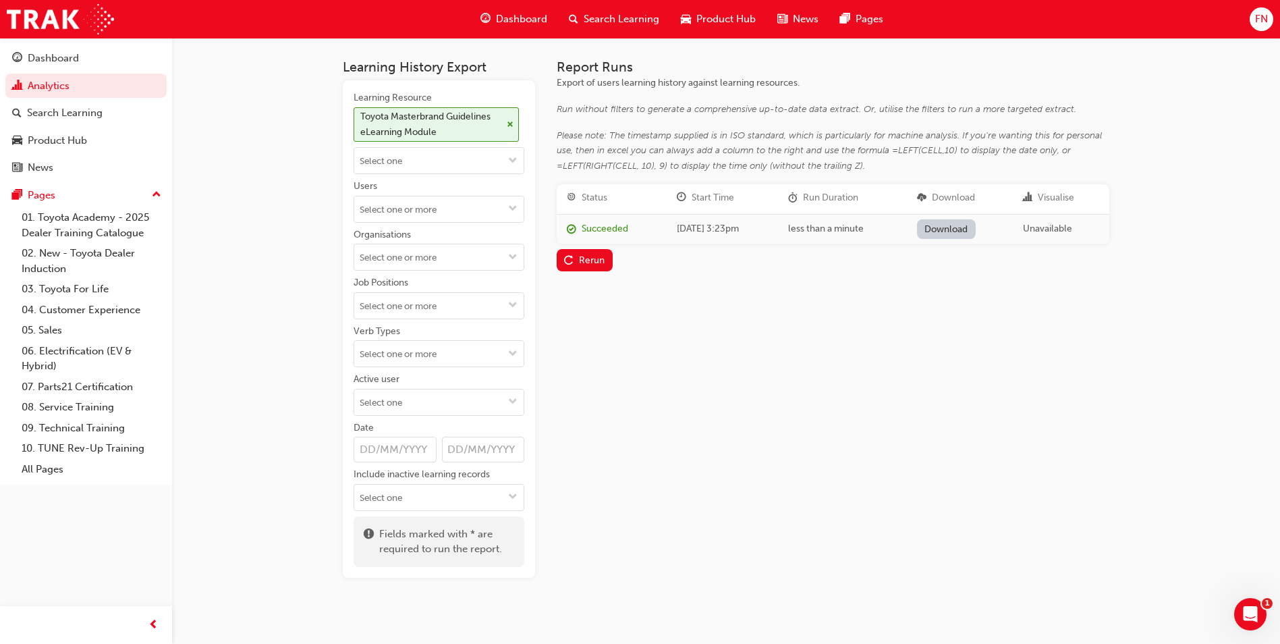
click at [976, 229] on link "Download" at bounding box center [946, 229] width 59 height 20
click at [951, 444] on div "Report Runs Export of users learning history against learning resources. Run wi…" at bounding box center [833, 318] width 553 height 518
